Goal: Navigation & Orientation: Find specific page/section

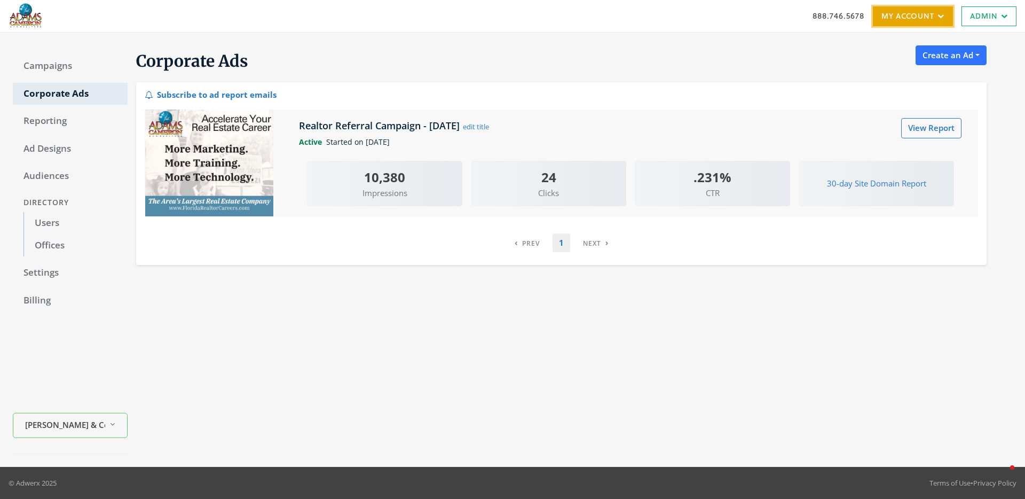
click at [931, 23] on link "My Account" at bounding box center [913, 16] width 80 height 20
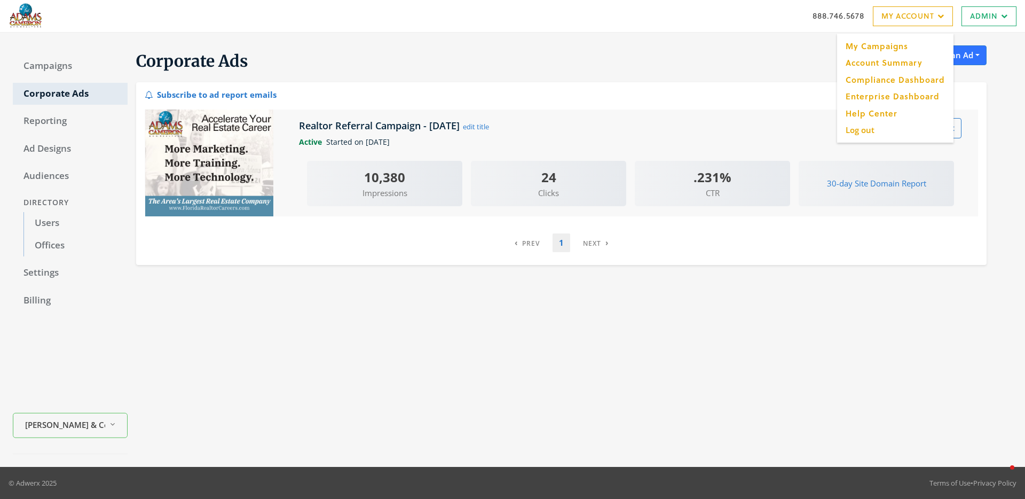
click at [538, 50] on div "Corporate Ads Create an Ad Real Estate: Ads by zip codes Real Estate: Streaming…" at bounding box center [557, 63] width 859 height 37
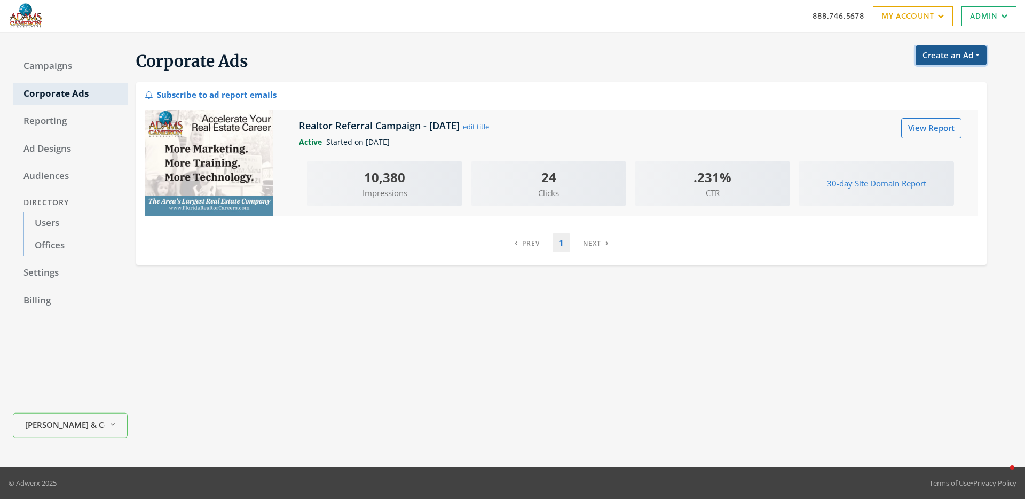
click at [979, 55] on button "Create an Ad" at bounding box center [951, 55] width 71 height 20
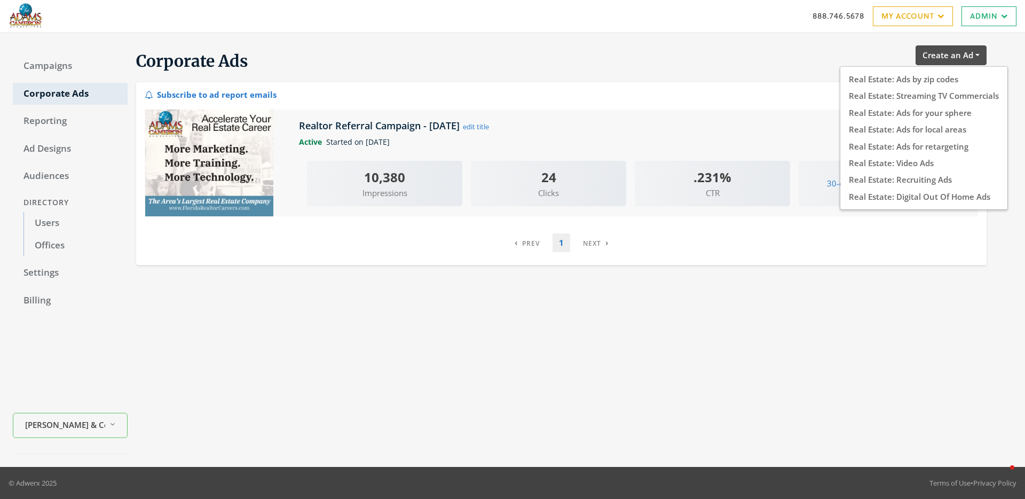
click at [814, 56] on div "Corporate Ads Create an Ad Real Estate: Ads by zip codes Real Estate: Streaming…" at bounding box center [557, 63] width 859 height 37
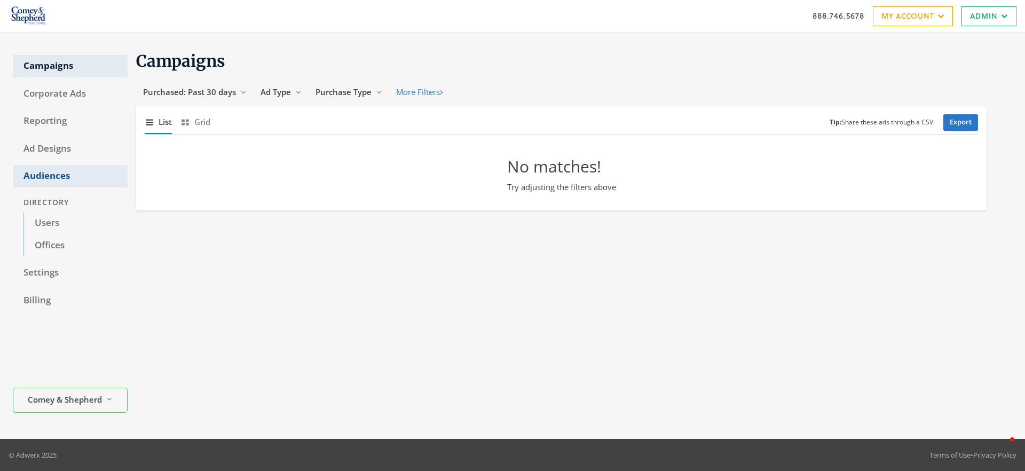
click at [70, 176] on link "Audiences" at bounding box center [70, 176] width 115 height 22
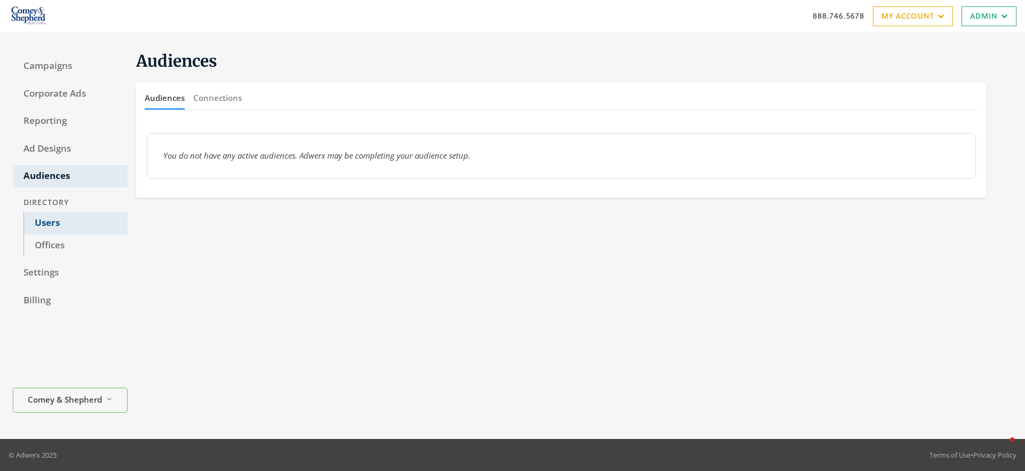
click at [55, 226] on link "Users" at bounding box center [75, 223] width 104 height 22
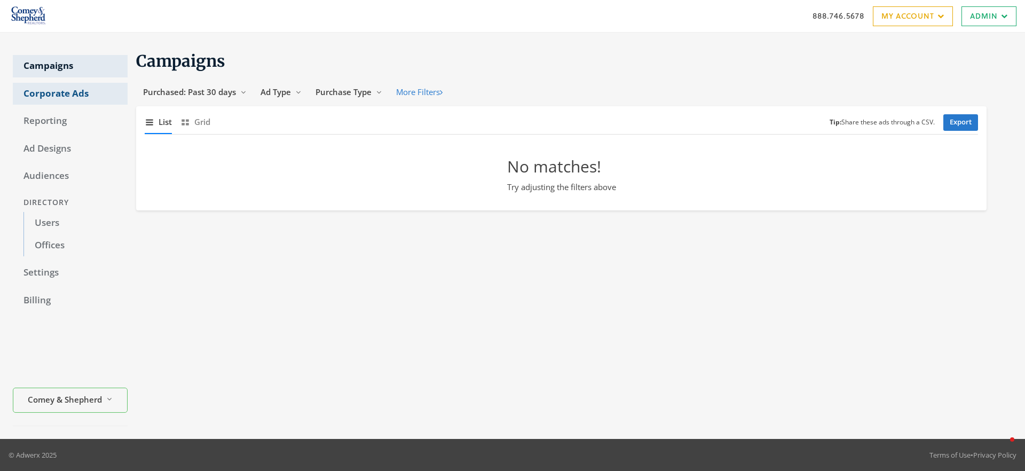
click at [49, 91] on link "Corporate Ads" at bounding box center [70, 94] width 115 height 22
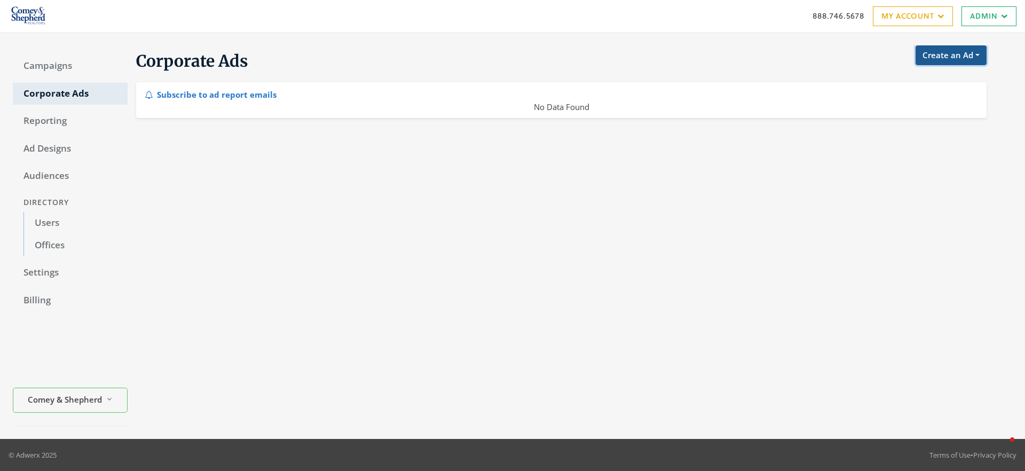
click at [939, 55] on button "Create an Ad" at bounding box center [951, 55] width 71 height 20
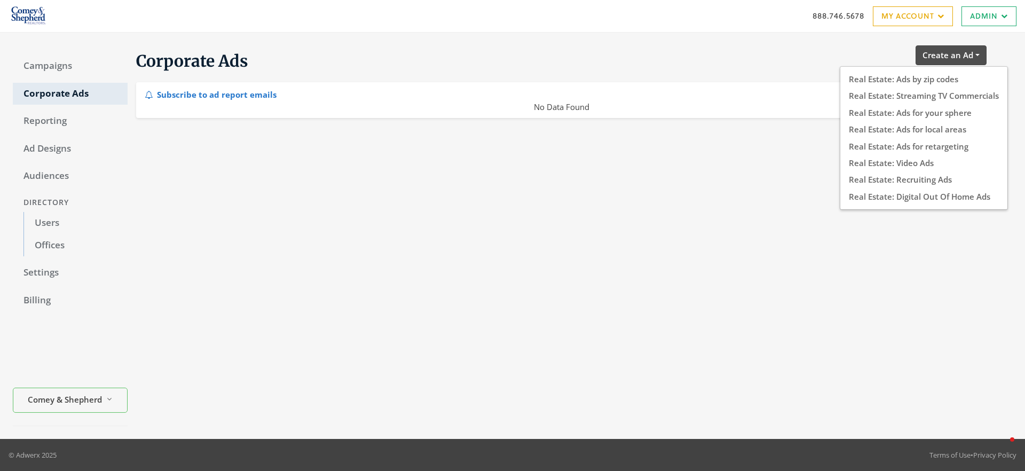
click at [806, 53] on div "Corporate Ads Create an Ad Real Estate: Ads by zip codes Real Estate: Streaming…" at bounding box center [557, 63] width 859 height 37
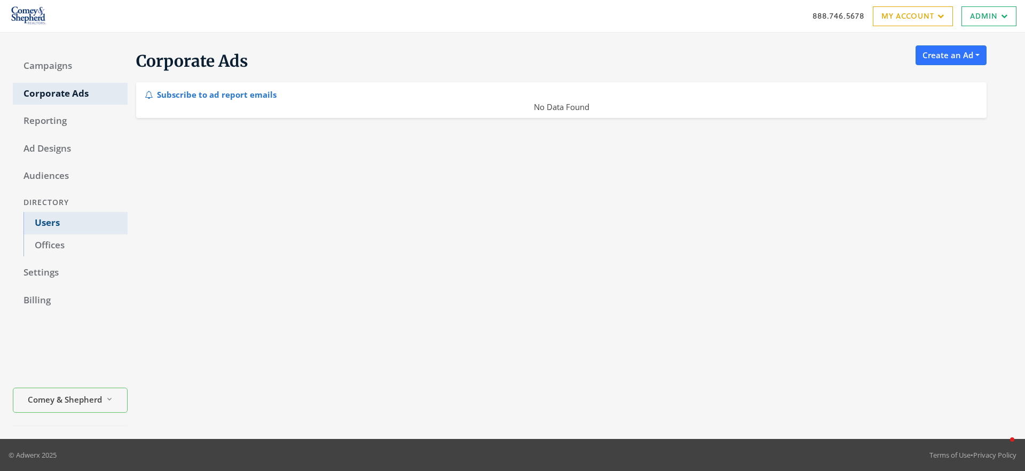
click at [75, 221] on link "Users" at bounding box center [75, 223] width 104 height 22
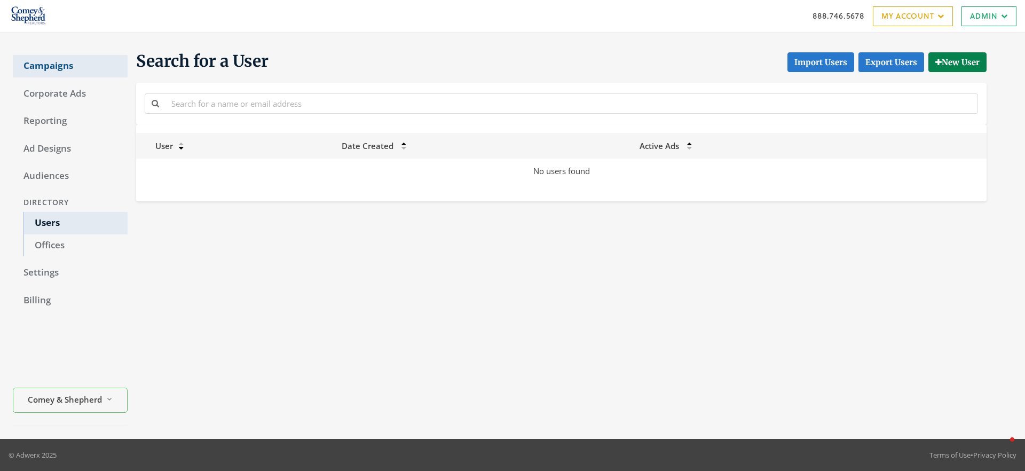
click at [74, 75] on link "Campaigns" at bounding box center [70, 66] width 115 height 22
